Goal: Transaction & Acquisition: Purchase product/service

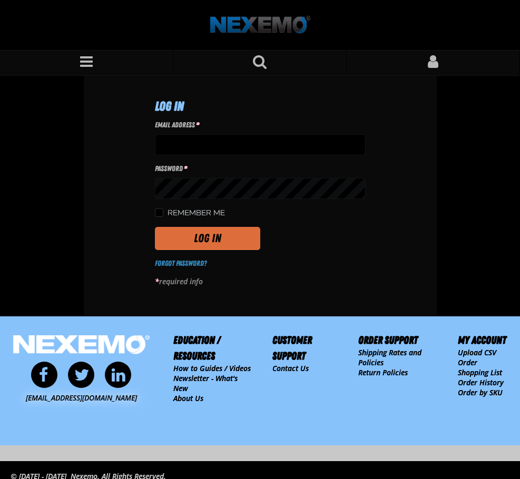
type input "tfields01@vtaig.com"
click at [202, 238] on button "Log In" at bounding box center [207, 238] width 105 height 23
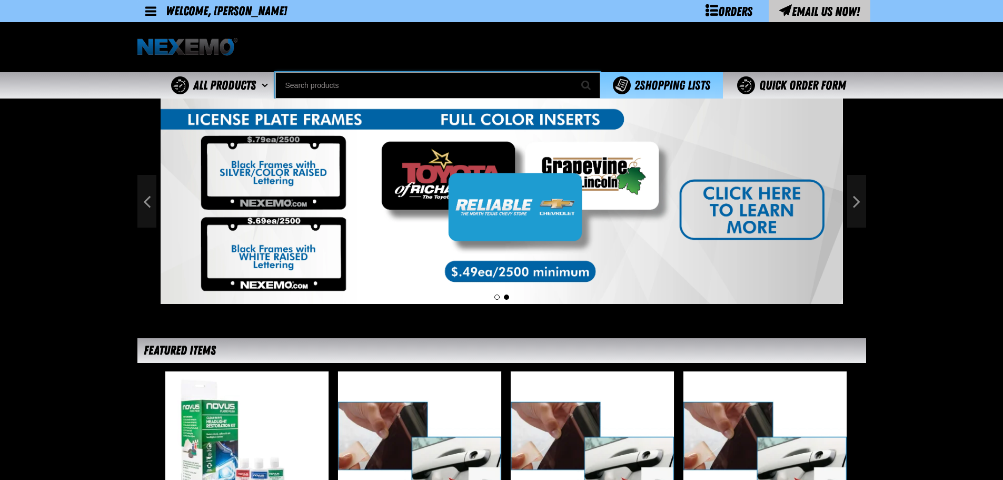
click at [357, 74] on input "Search" at bounding box center [437, 85] width 325 height 26
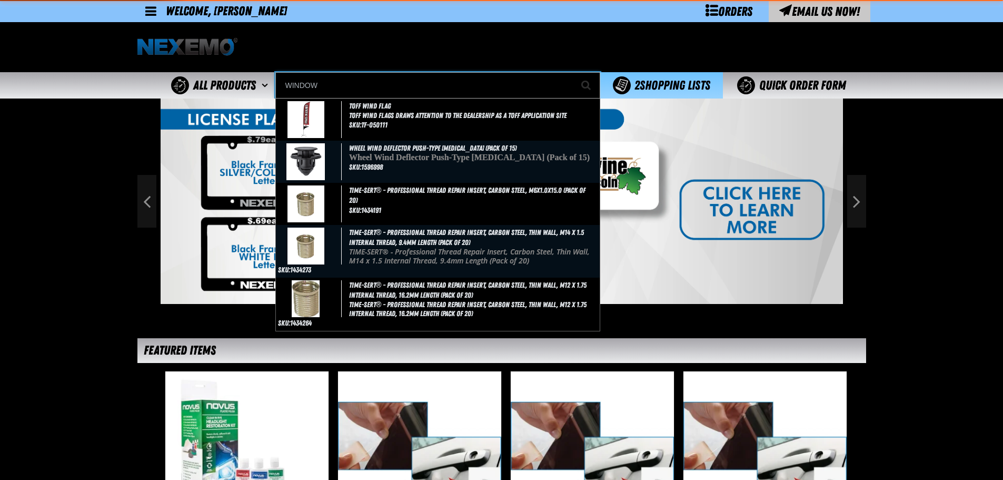
type input "WINDOW"
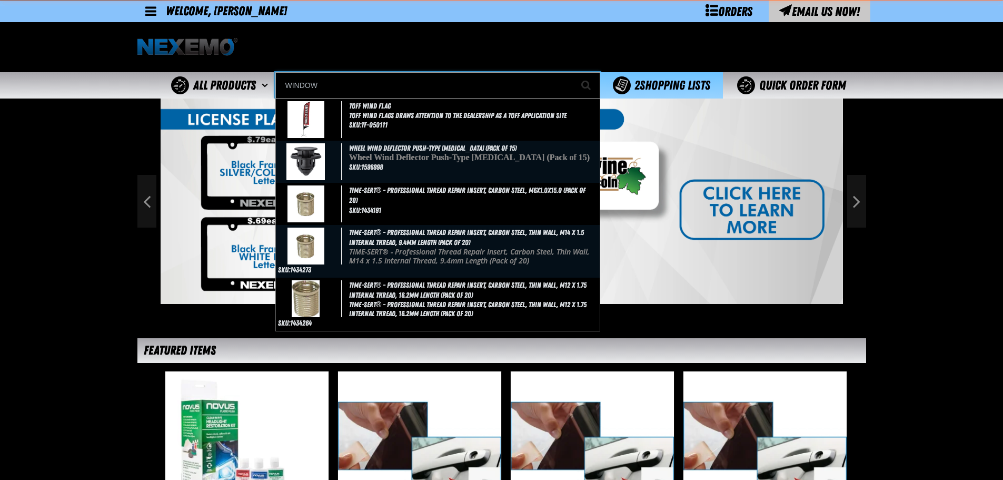
type input "WINDOW Clip Only"
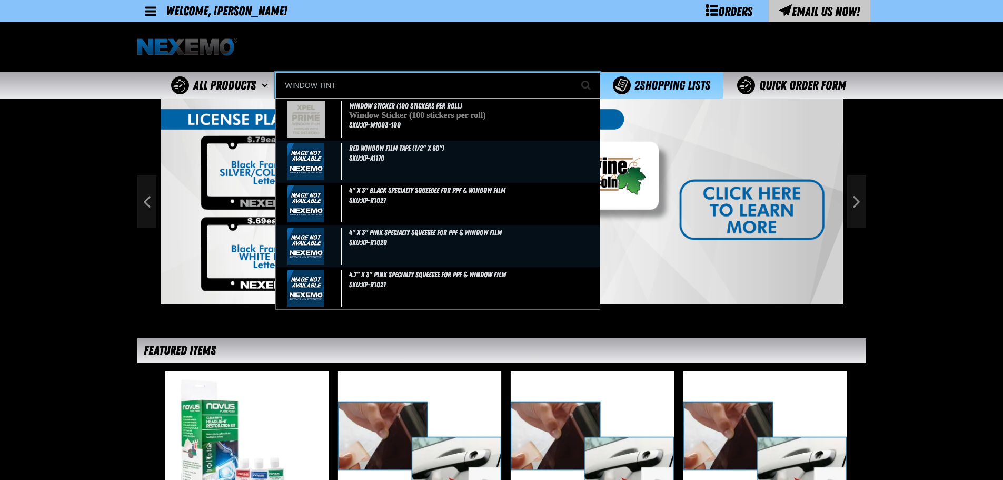
type input "WINDOW TINT"
click at [519, 72] on button "Start Searching" at bounding box center [587, 85] width 26 height 26
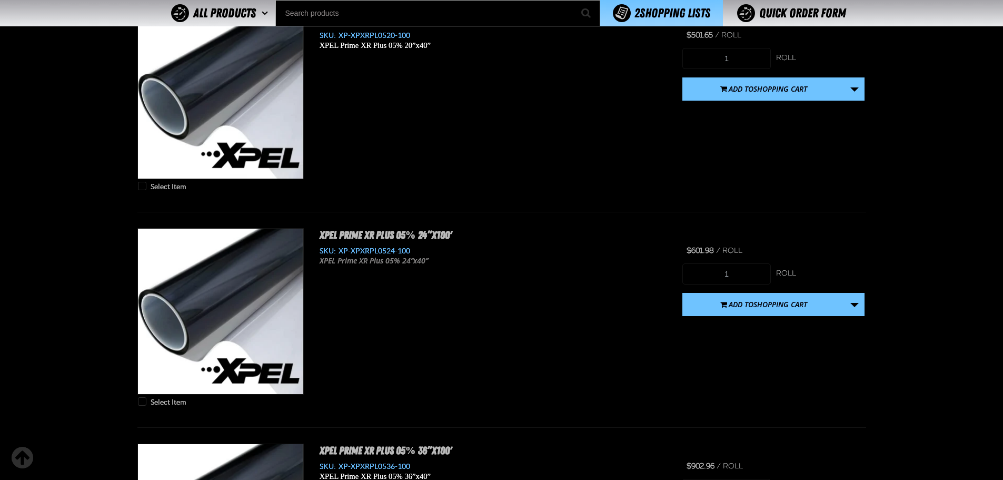
scroll to position [4564, 0]
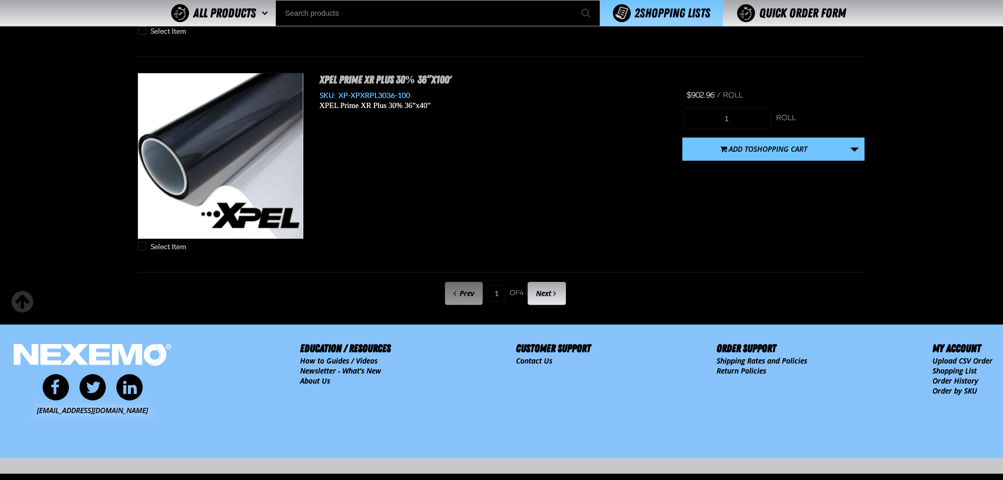
drag, startPoint x: 559, startPoint y: 294, endPoint x: 564, endPoint y: 295, distance: 5.4
click at [559, 294] on link "Next" at bounding box center [547, 293] width 38 height 23
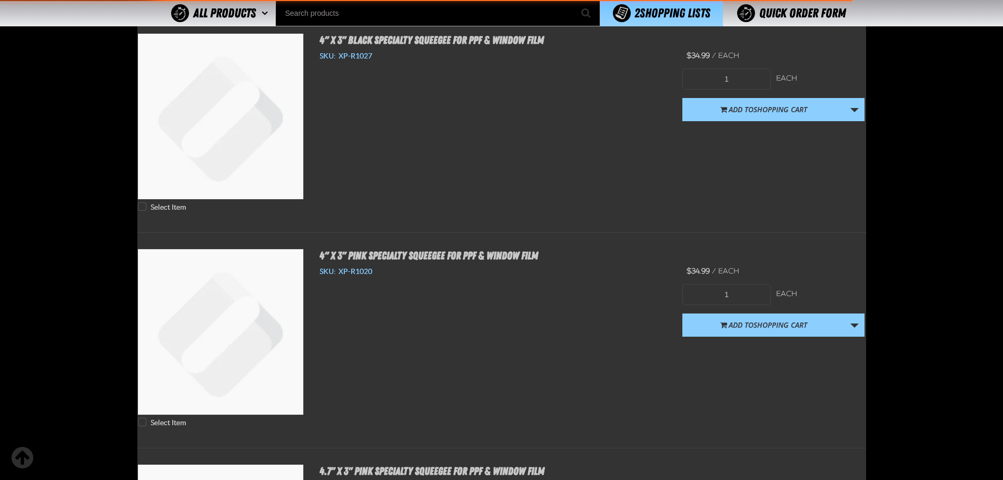
scroll to position [147, 0]
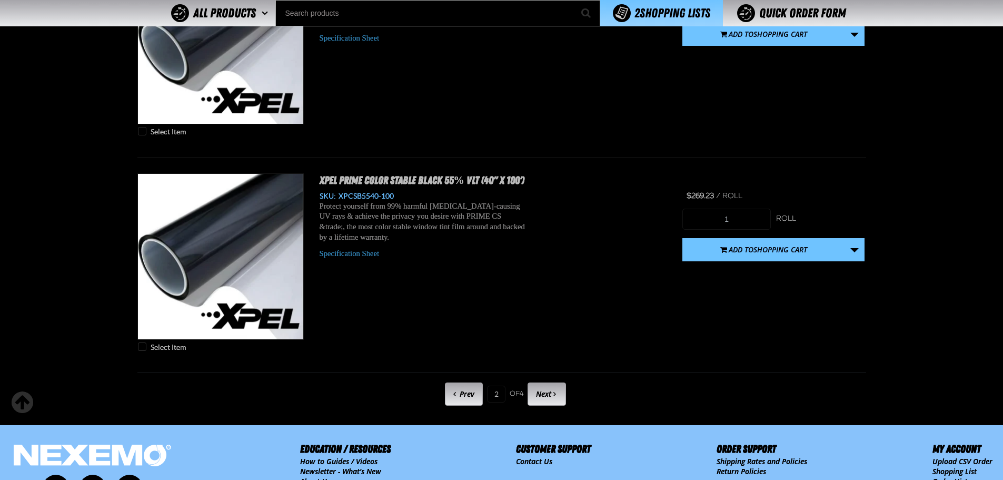
scroll to position [5238, 0]
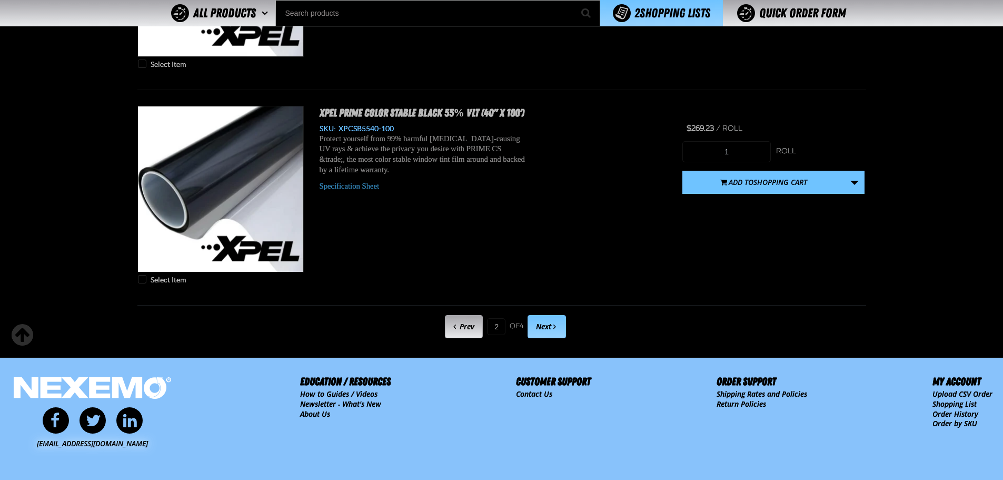
click at [560, 324] on link "Next" at bounding box center [547, 326] width 38 height 23
type input "3"
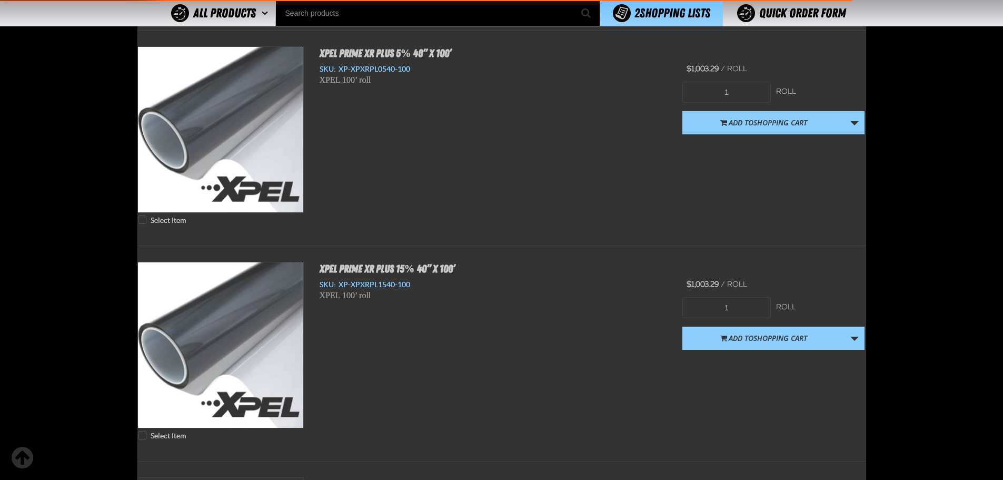
scroll to position [147, 0]
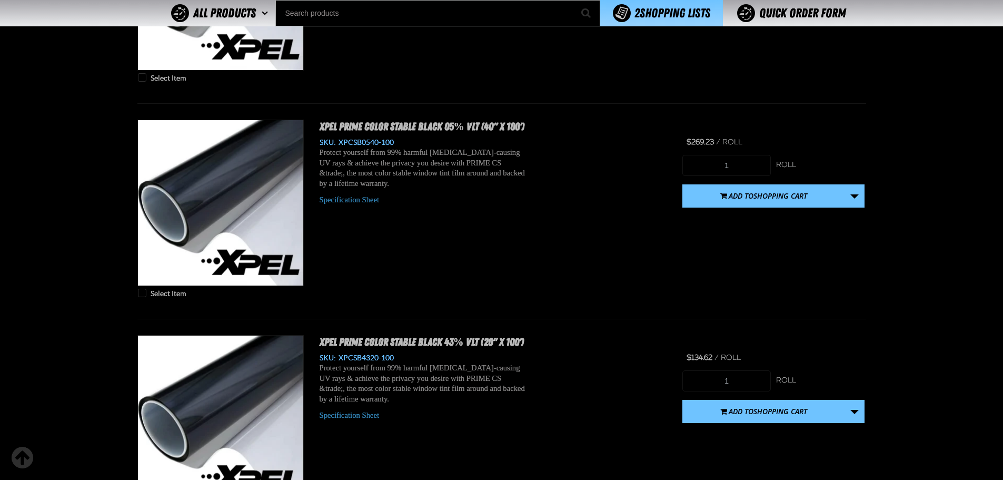
scroll to position [702, 0]
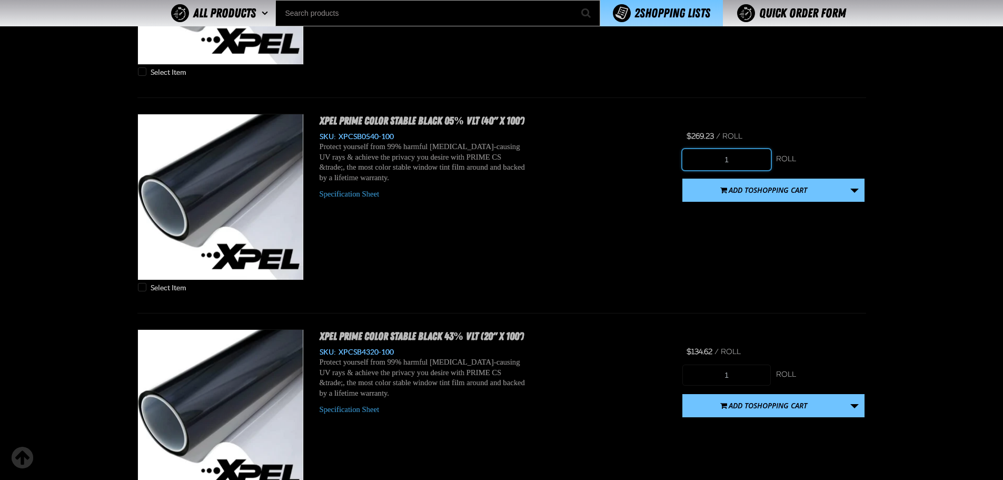
click at [745, 164] on input "1" at bounding box center [726, 159] width 88 height 21
type input "3"
click at [862, 192] on link "More Actions" at bounding box center [855, 190] width 20 height 23
click at [792, 216] on button "Create New Shopping List" at bounding box center [773, 218] width 177 height 18
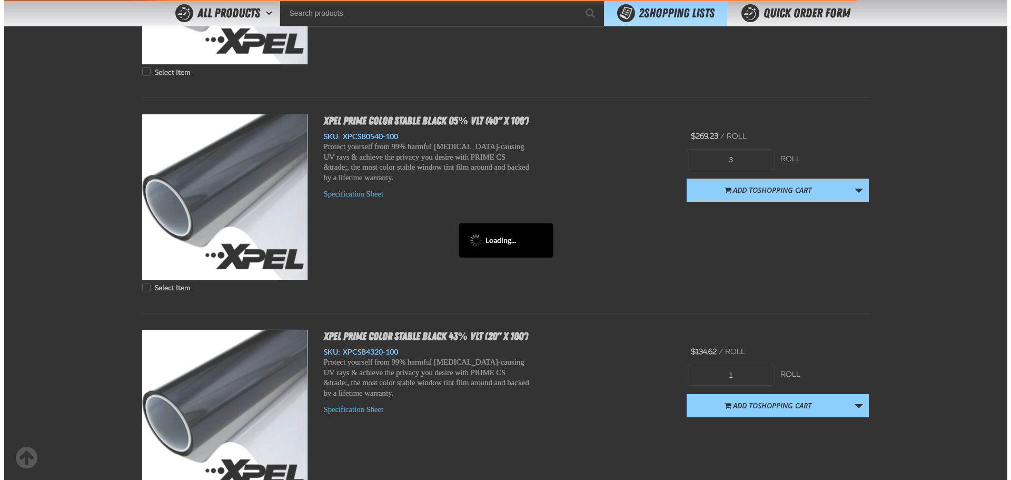
scroll to position [0, 0]
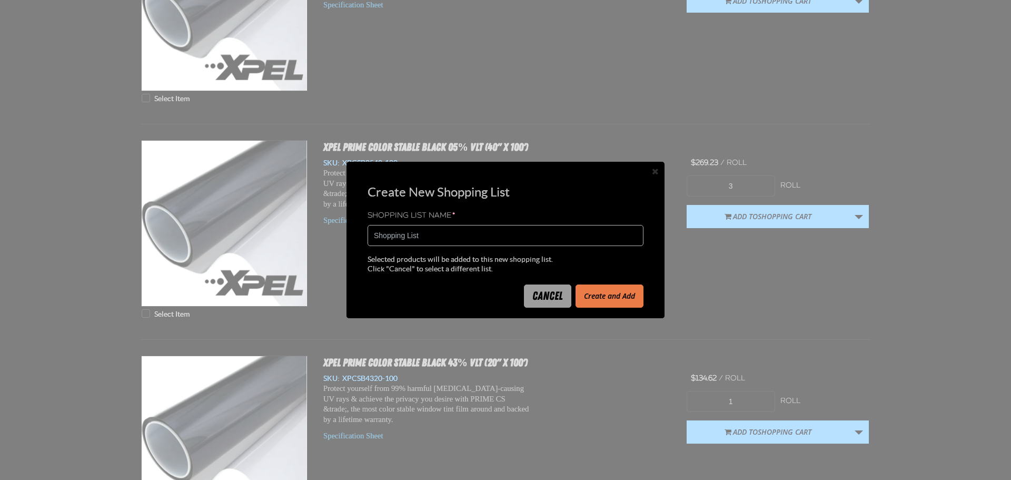
click at [442, 234] on input "Shopping List" at bounding box center [506, 235] width 276 height 21
click at [442, 233] on input "Shopping List" at bounding box center [506, 235] width 276 height 21
type input "2172254"
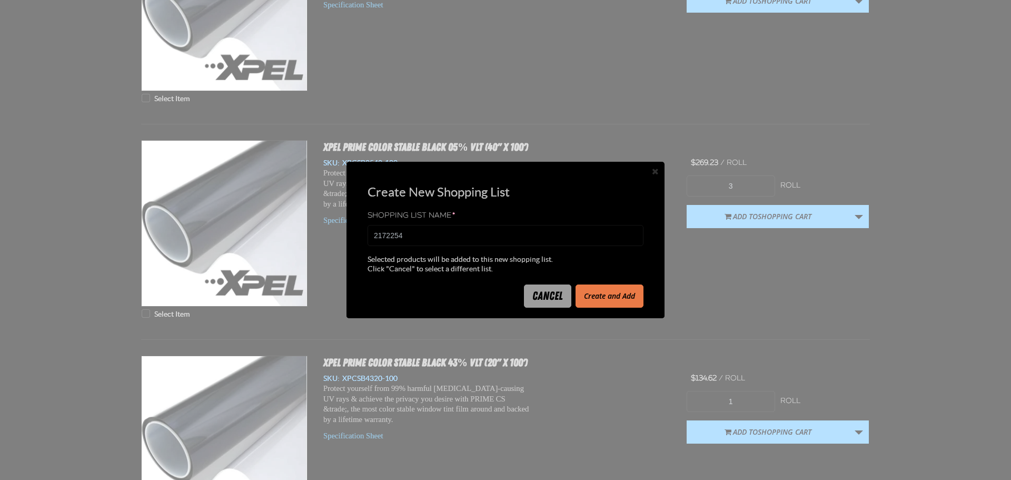
click at [609, 298] on button "Create and Add" at bounding box center [610, 295] width 68 height 23
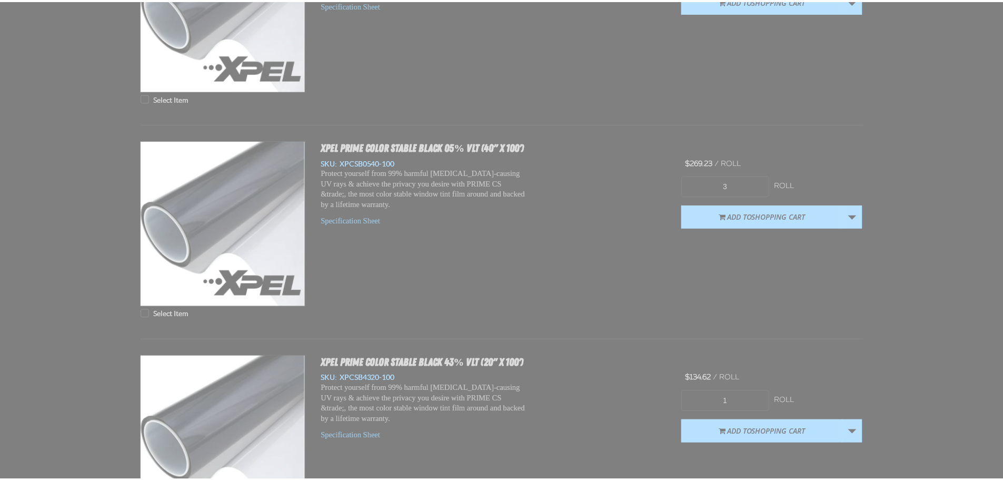
scroll to position [754, 0]
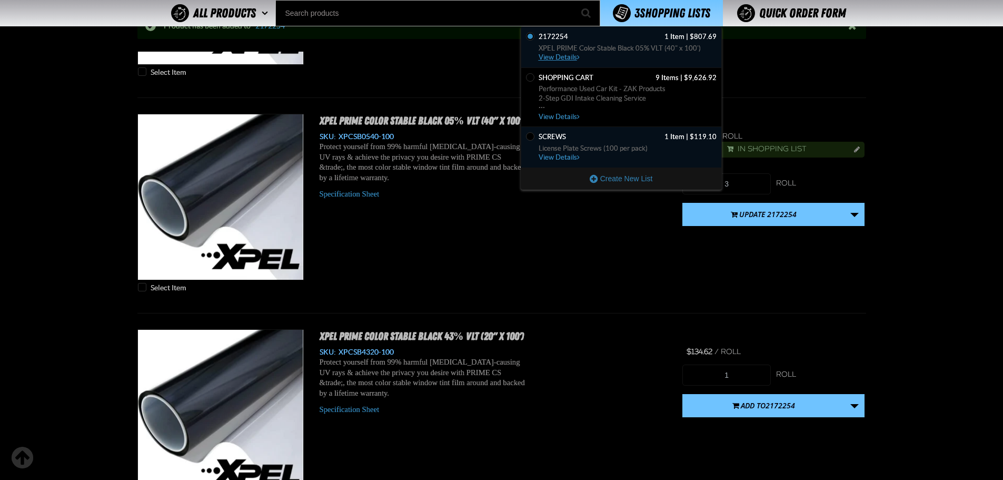
click at [630, 39] on span "2172254 1 Item | $807.69" at bounding box center [628, 36] width 178 height 9
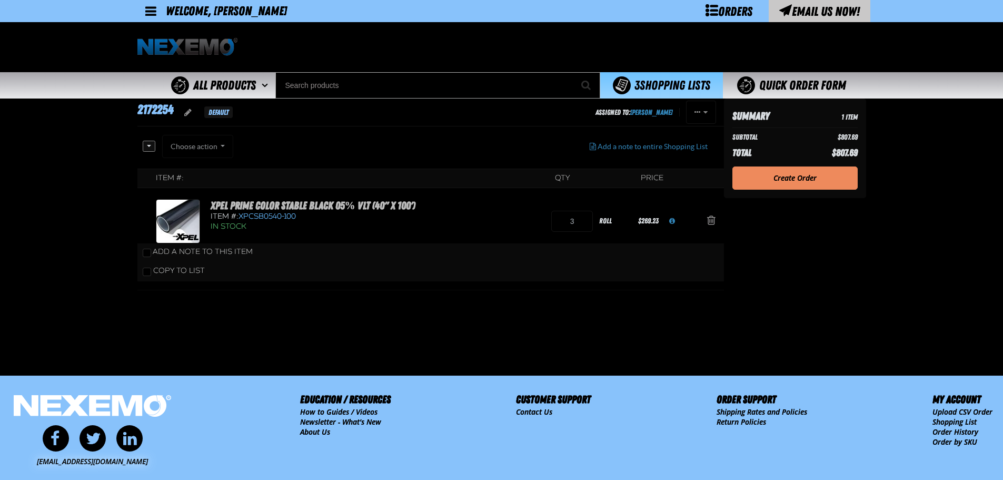
click at [834, 174] on link "Create Order" at bounding box center [795, 177] width 125 height 23
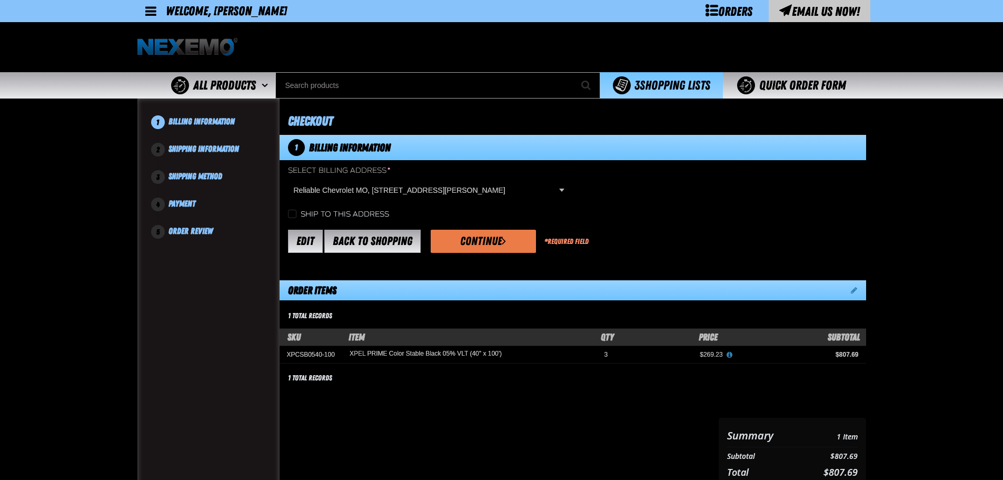
click at [286, 213] on div "Ship to this address" at bounding box center [573, 214] width 587 height 11
click at [292, 211] on input "Ship to this address" at bounding box center [292, 214] width 8 height 8
checkbox input "true"
drag, startPoint x: 467, startPoint y: 240, endPoint x: 484, endPoint y: 243, distance: 18.2
click at [469, 240] on button "Continue" at bounding box center [483, 241] width 105 height 23
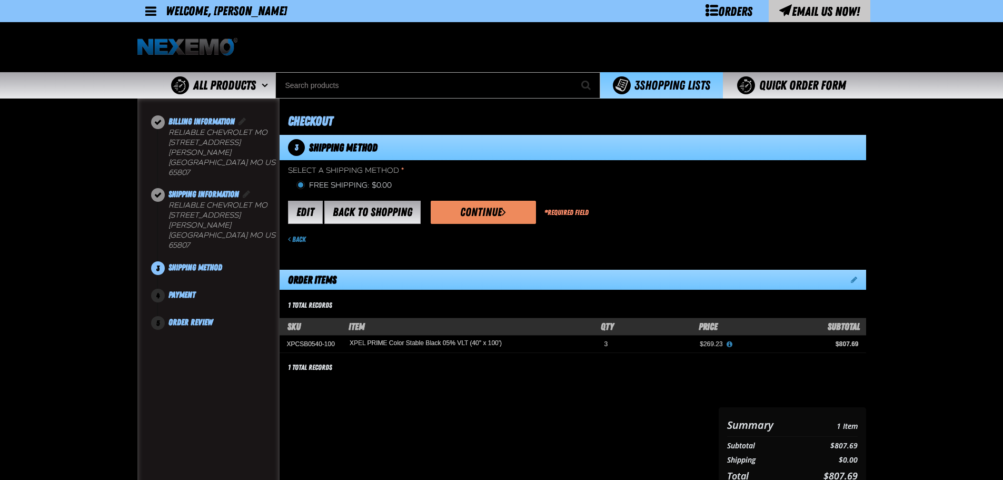
click at [490, 205] on button "Continue" at bounding box center [483, 212] width 105 height 23
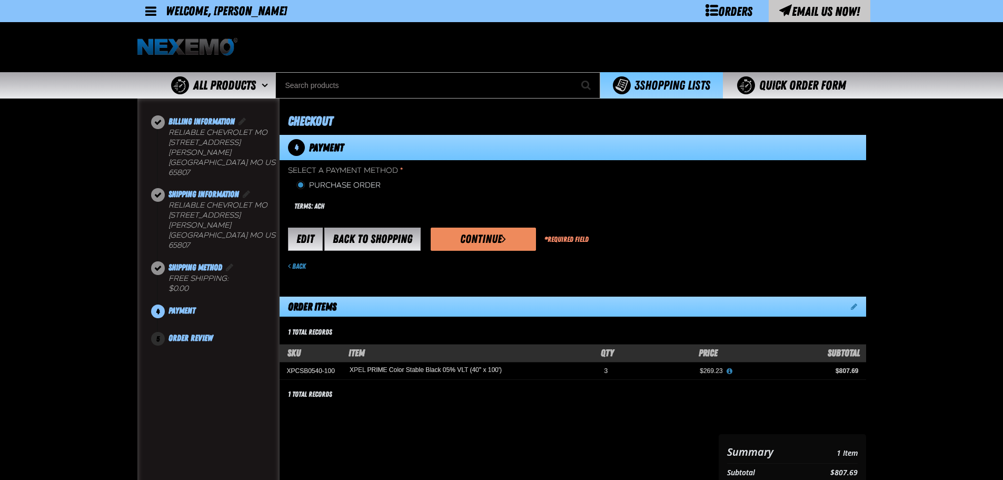
click at [476, 235] on button "Continue" at bounding box center [483, 238] width 105 height 23
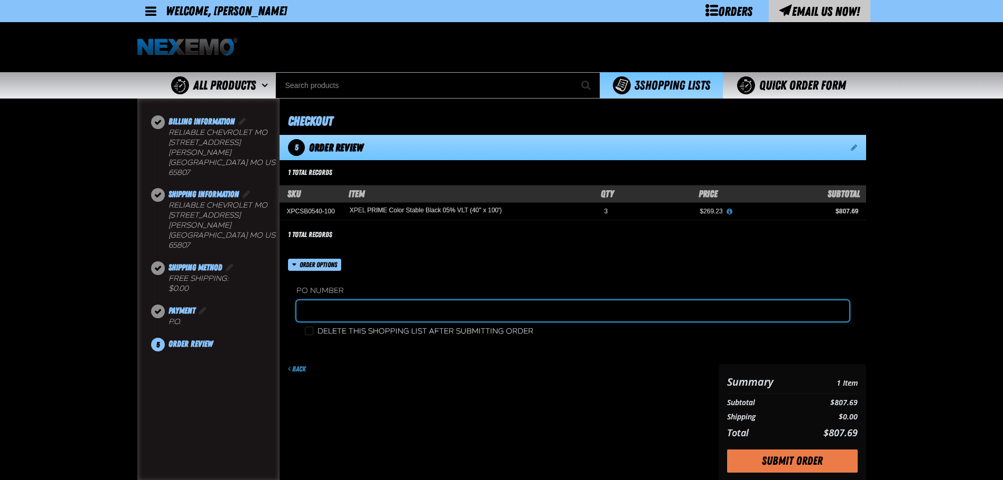
click at [323, 308] on input "text" at bounding box center [572, 310] width 553 height 21
type input "2172254"
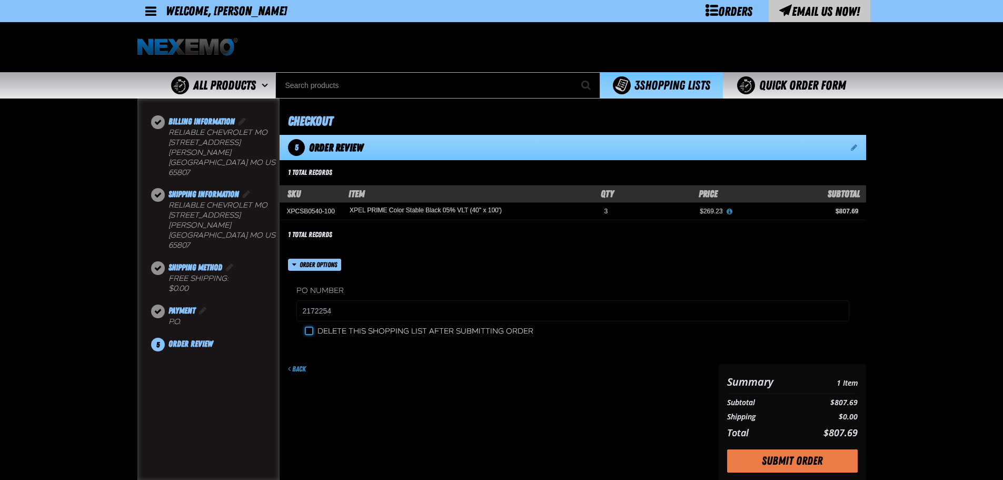
click at [310, 331] on input "Delete this shopping list after submitting order" at bounding box center [309, 330] width 8 height 8
checkbox input "true"
drag, startPoint x: 789, startPoint y: 455, endPoint x: 809, endPoint y: 453, distance: 20.1
click at [790, 455] on button "Submit Order" at bounding box center [792, 460] width 131 height 23
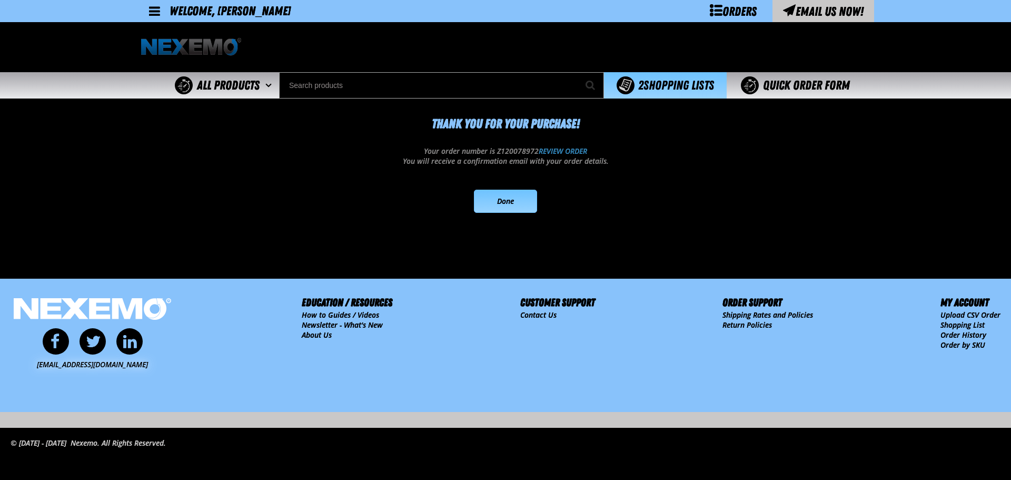
click at [510, 200] on link "Done" at bounding box center [505, 201] width 63 height 23
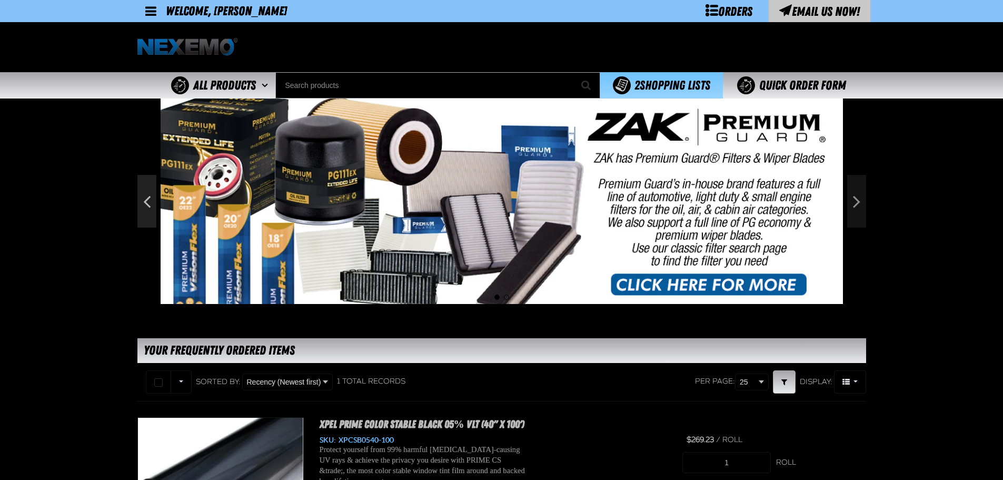
click at [150, 194] on button "Previous" at bounding box center [146, 201] width 19 height 53
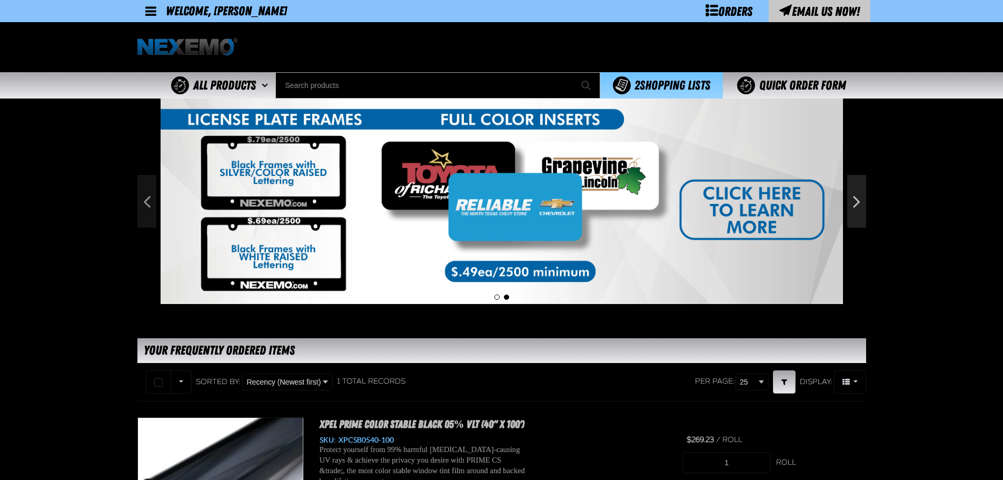
click at [857, 199] on button "Next" at bounding box center [856, 201] width 19 height 53
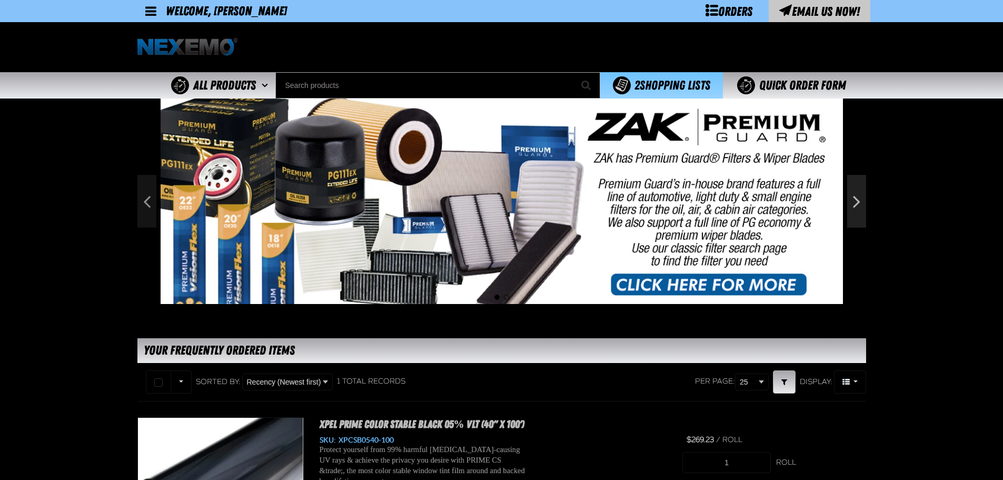
click at [860, 196] on button "Next" at bounding box center [856, 201] width 19 height 53
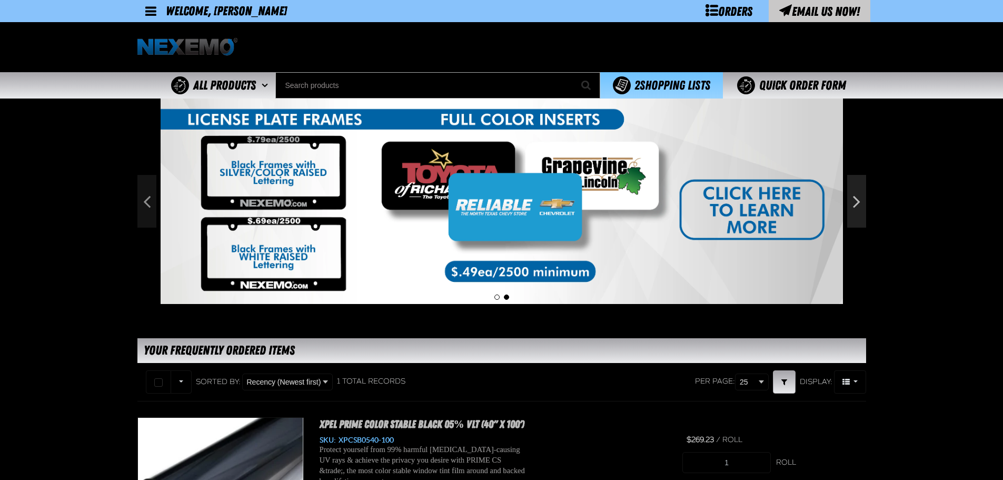
click at [860, 196] on button "Next" at bounding box center [856, 201] width 19 height 53
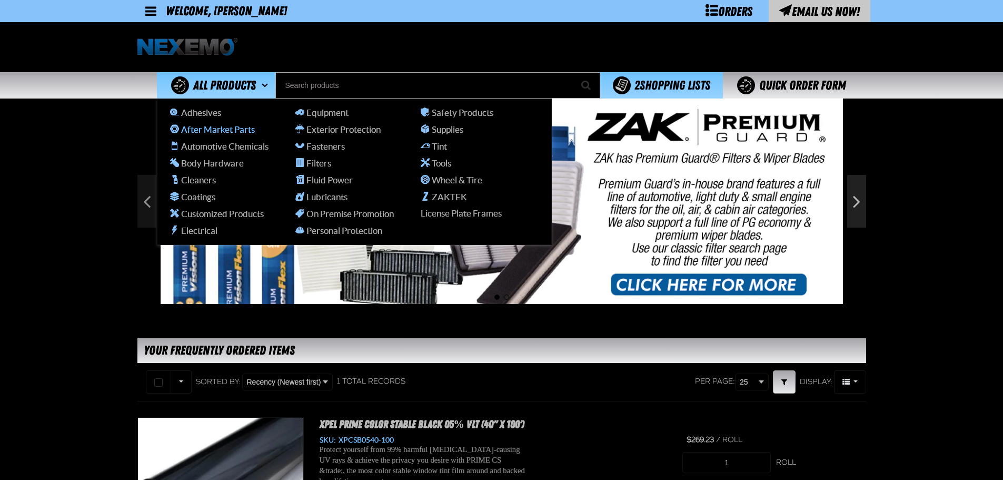
click at [220, 131] on span "After Market Parts" at bounding box center [212, 129] width 85 height 10
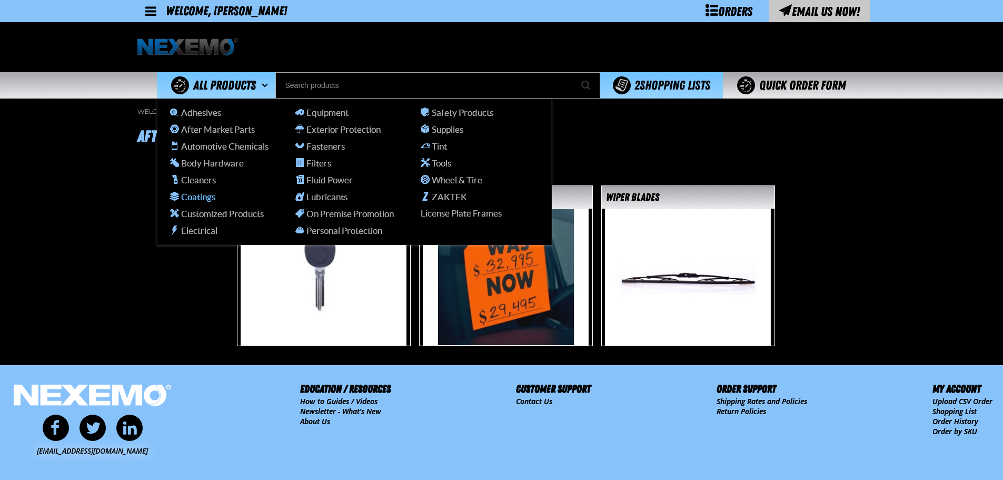
click at [200, 198] on span "Coatings" at bounding box center [192, 197] width 45 height 10
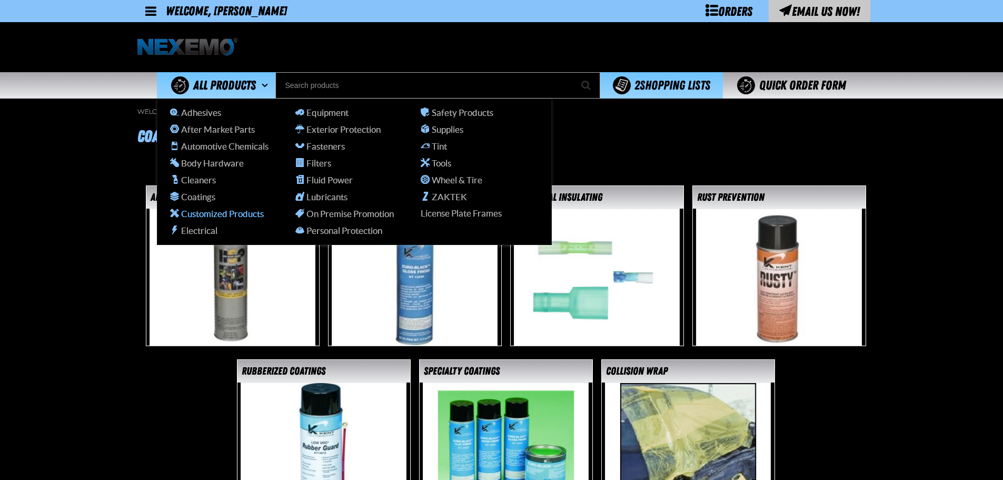
click at [202, 215] on span "Customized Products" at bounding box center [217, 214] width 94 height 10
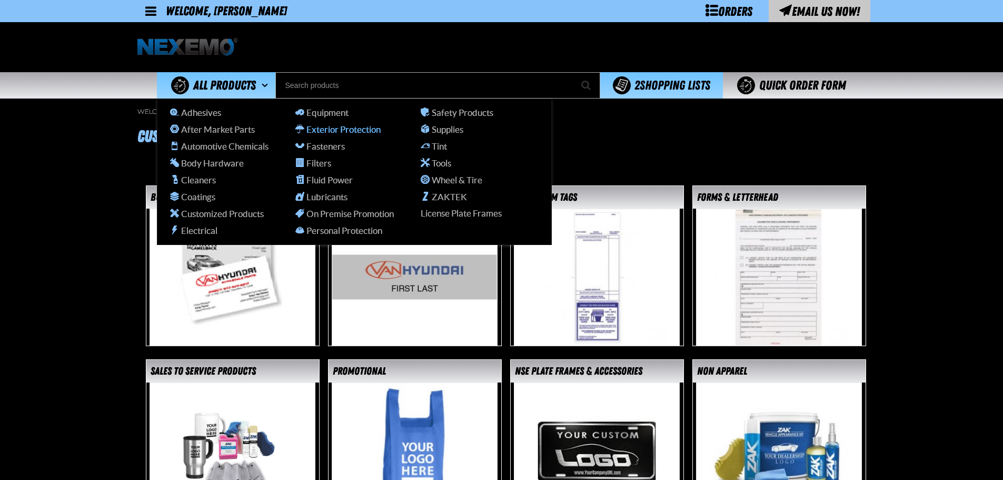
click at [322, 132] on span "Exterior Protection" at bounding box center [337, 129] width 85 height 10
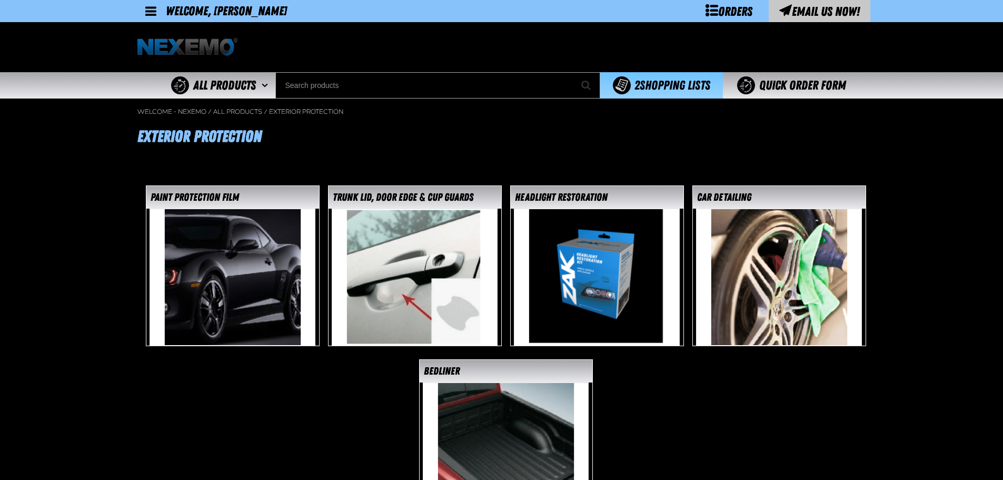
click at [280, 247] on img at bounding box center [233, 277] width 166 height 137
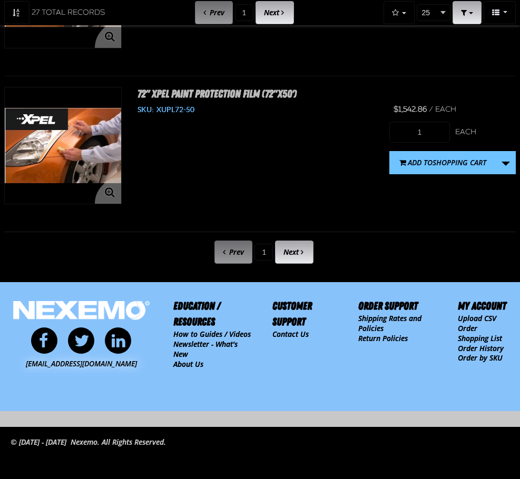
scroll to position [3950, 0]
